Goal: Transaction & Acquisition: Purchase product/service

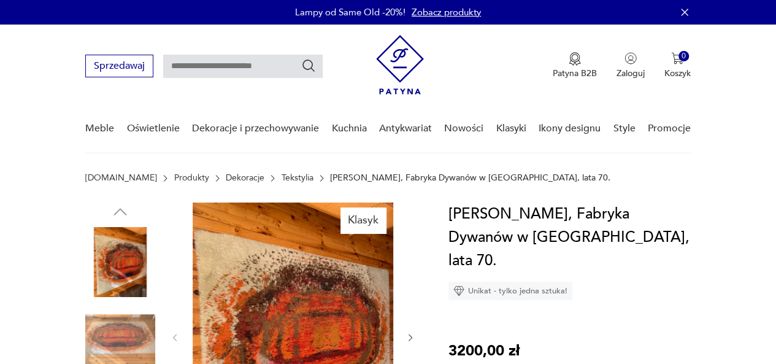
click at [335, 280] on img at bounding box center [293, 337] width 201 height 268
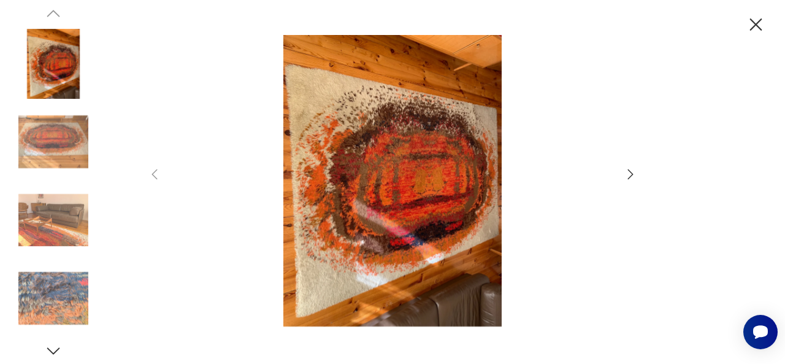
click at [626, 177] on icon "button" at bounding box center [630, 174] width 15 height 15
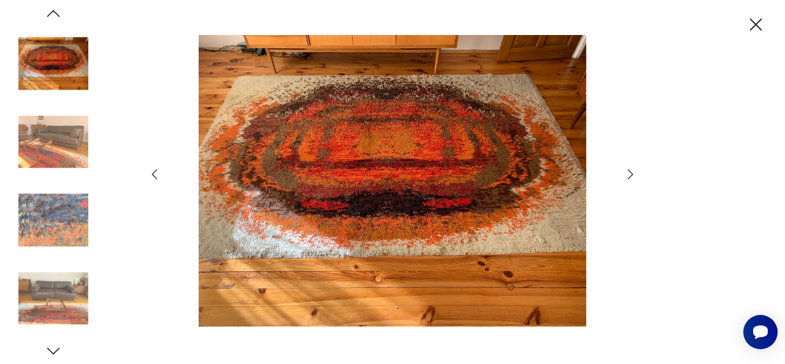
click at [626, 177] on icon "button" at bounding box center [630, 174] width 15 height 15
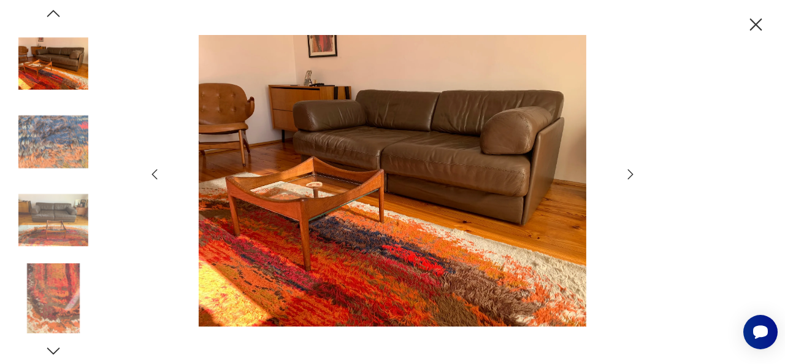
click at [626, 177] on icon "button" at bounding box center [630, 174] width 15 height 15
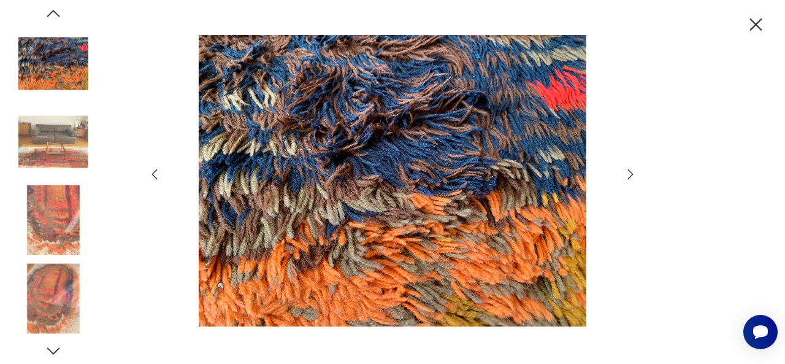
click at [626, 177] on icon "button" at bounding box center [630, 174] width 15 height 15
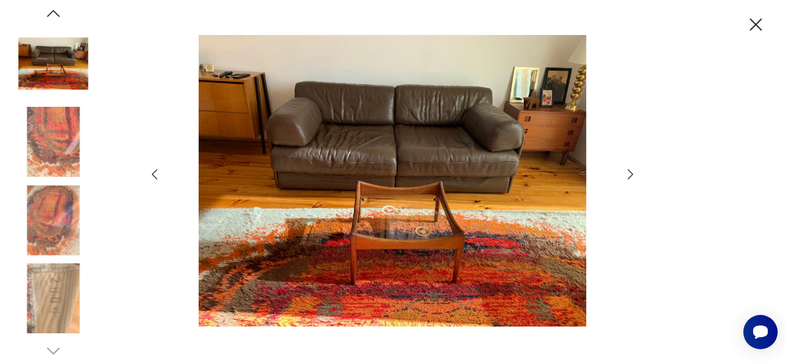
click at [626, 177] on icon "button" at bounding box center [630, 174] width 15 height 15
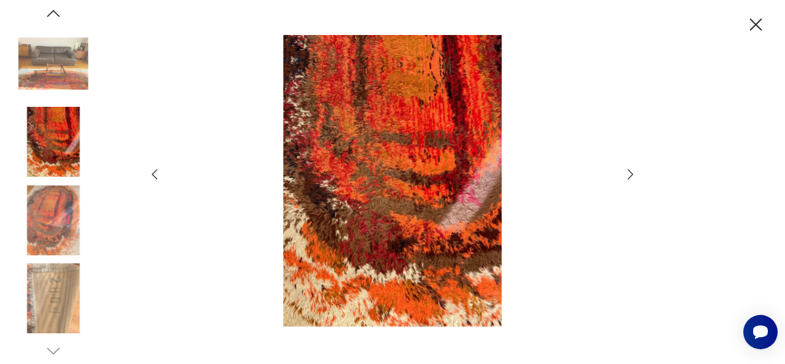
click at [626, 177] on icon "button" at bounding box center [630, 174] width 15 height 15
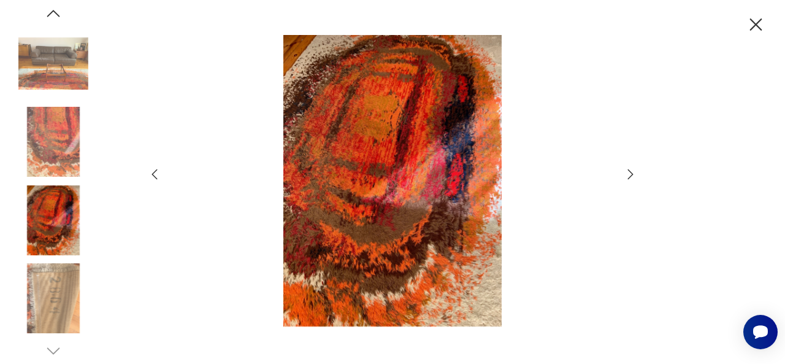
click at [626, 177] on icon "button" at bounding box center [630, 174] width 15 height 15
